Goal: Task Accomplishment & Management: Use online tool/utility

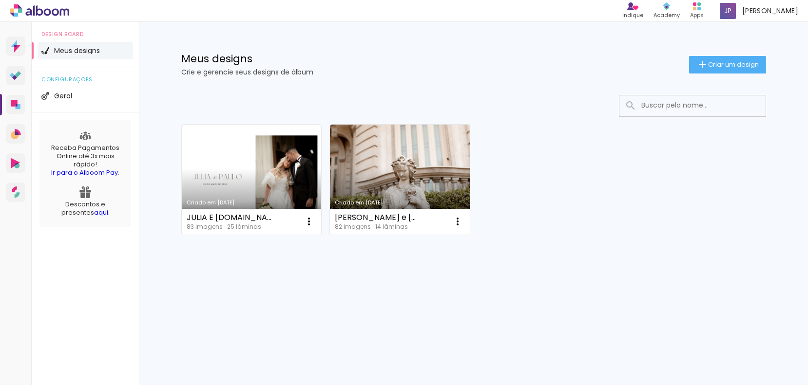
click at [254, 170] on link "Criado em [DATE]" at bounding box center [252, 180] width 140 height 110
click at [0, 0] on neon-animated-pages "Confirmar Cancelar" at bounding box center [0, 0] width 0 height 0
click at [299, 175] on link "Criado em [DATE]" at bounding box center [252, 180] width 140 height 110
